Goal: Information Seeking & Learning: Learn about a topic

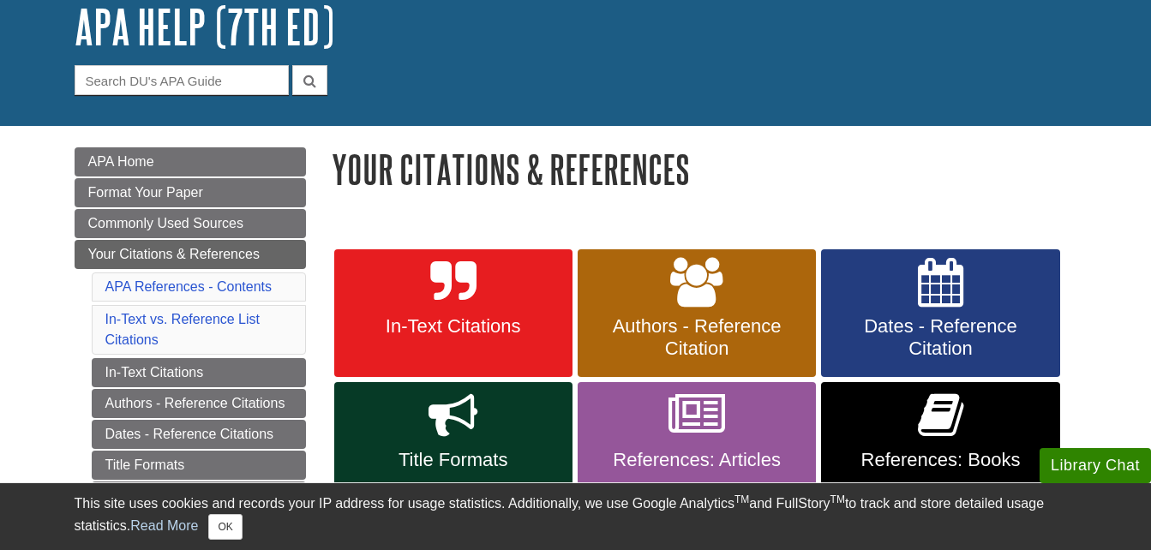
scroll to position [110, 0]
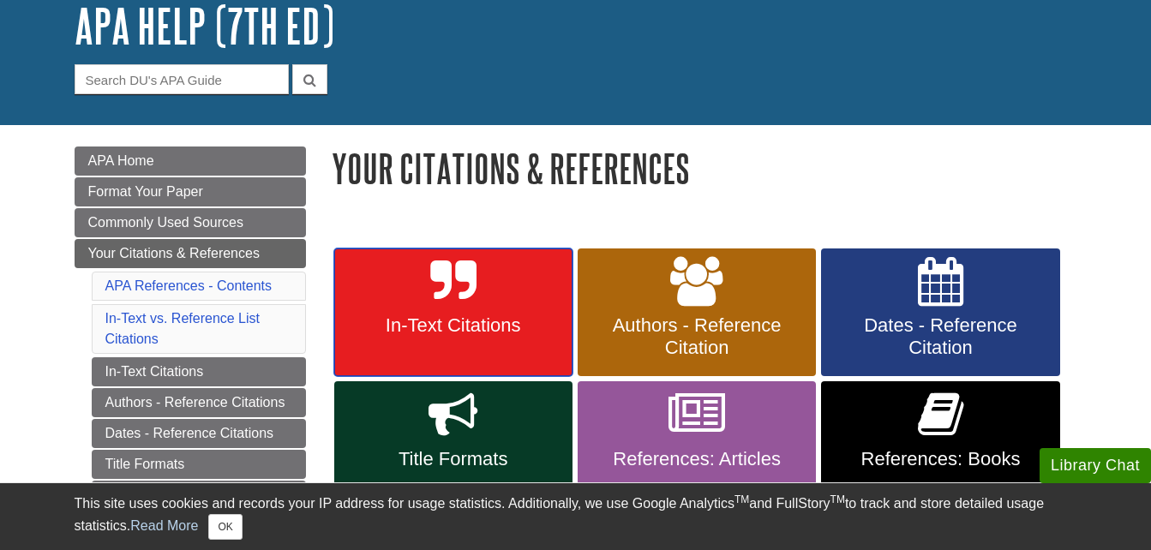
click at [459, 319] on span "In-Text Citations" at bounding box center [453, 326] width 213 height 22
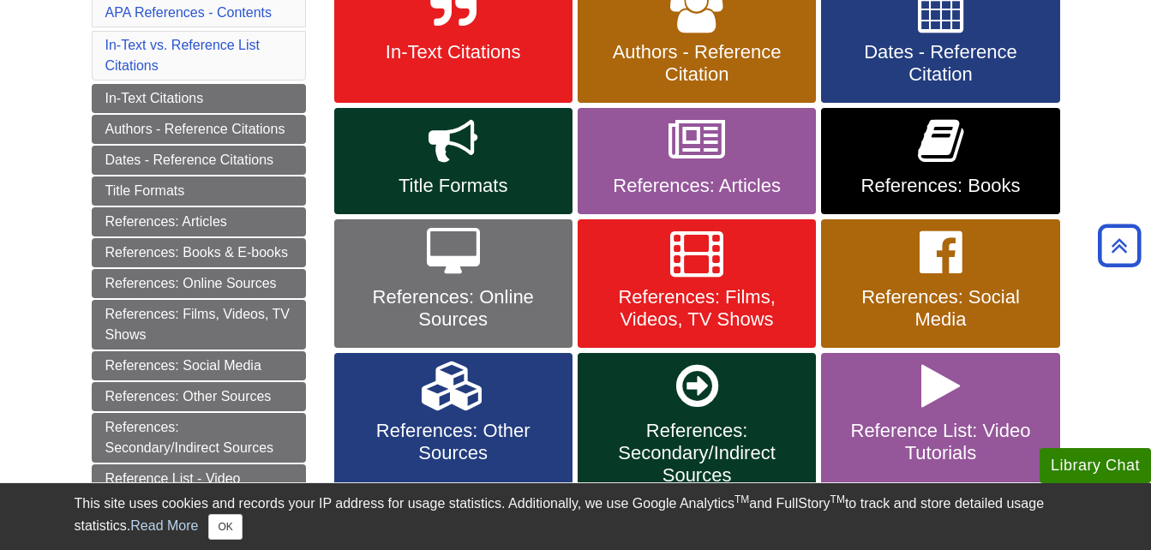
scroll to position [316, 0]
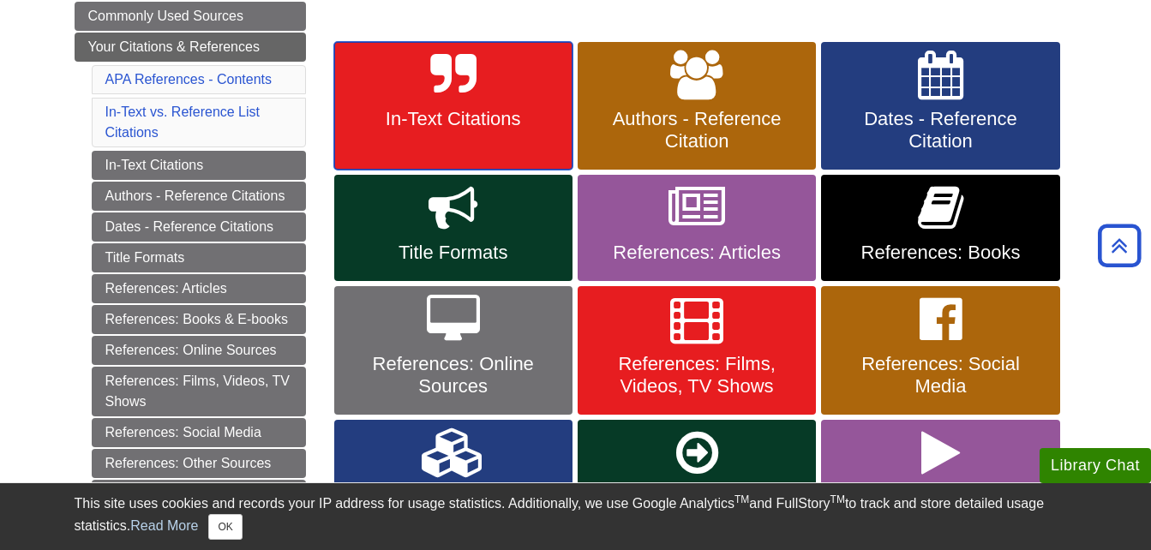
click at [414, 99] on link "In-Text Citations" at bounding box center [453, 106] width 238 height 129
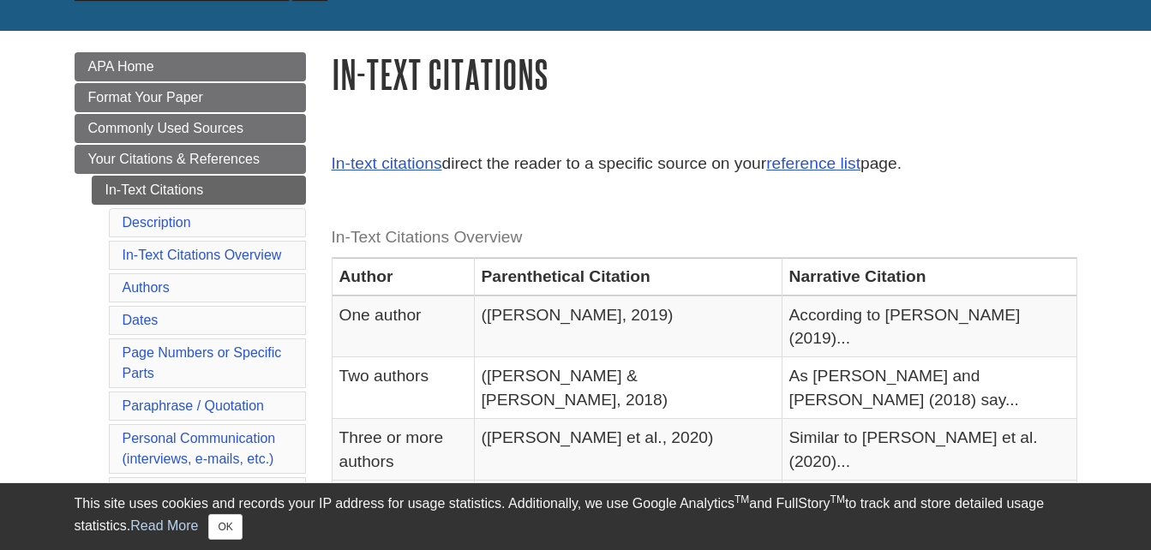
scroll to position [209, 0]
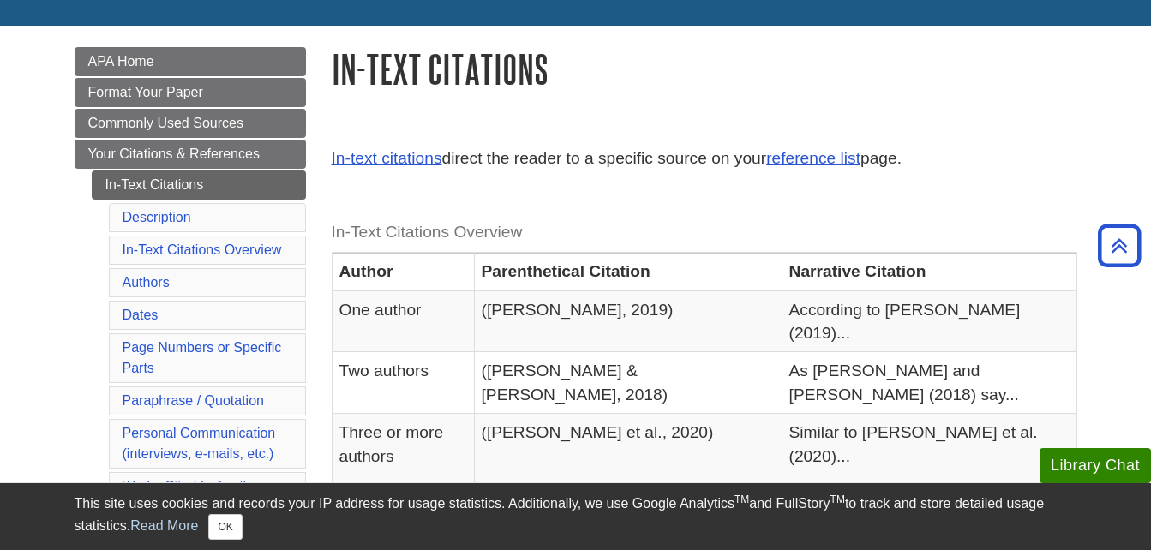
click at [401, 241] on caption "In-Text Citations Overview" at bounding box center [705, 232] width 746 height 39
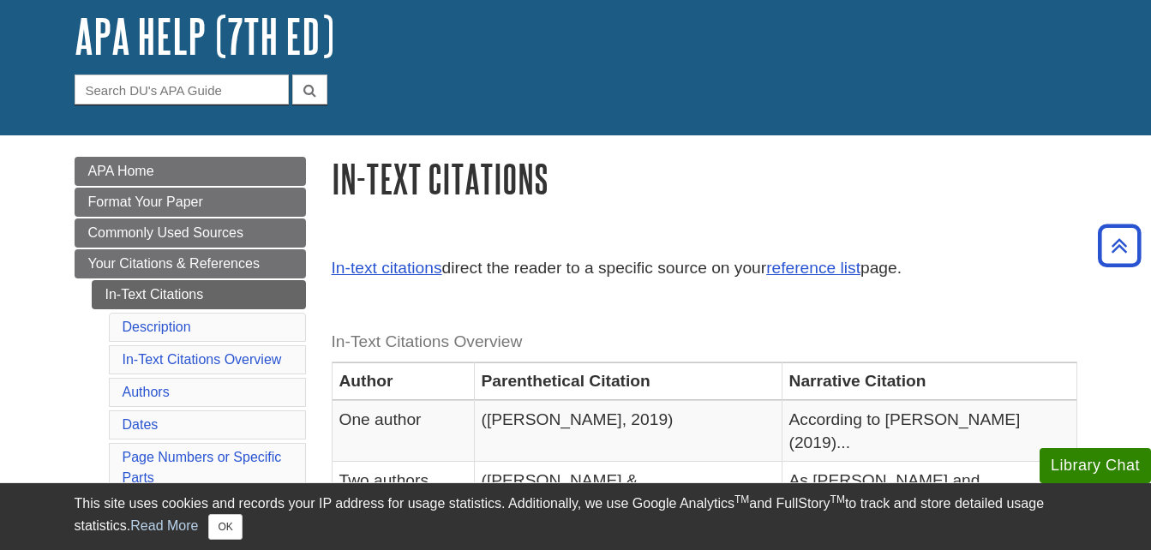
scroll to position [0, 0]
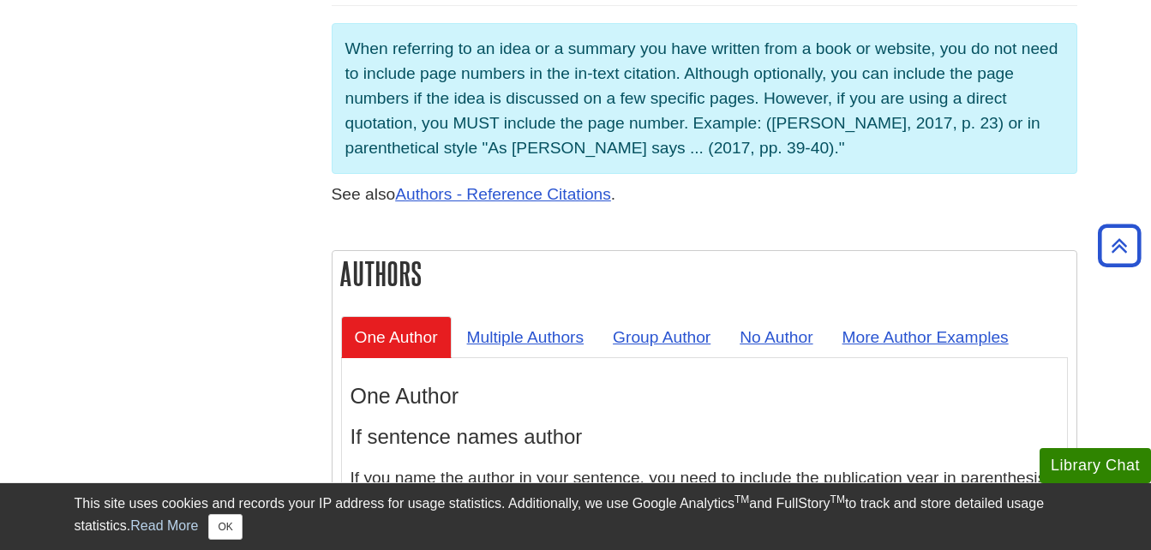
scroll to position [1392, 0]
